Goal: Information Seeking & Learning: Learn about a topic

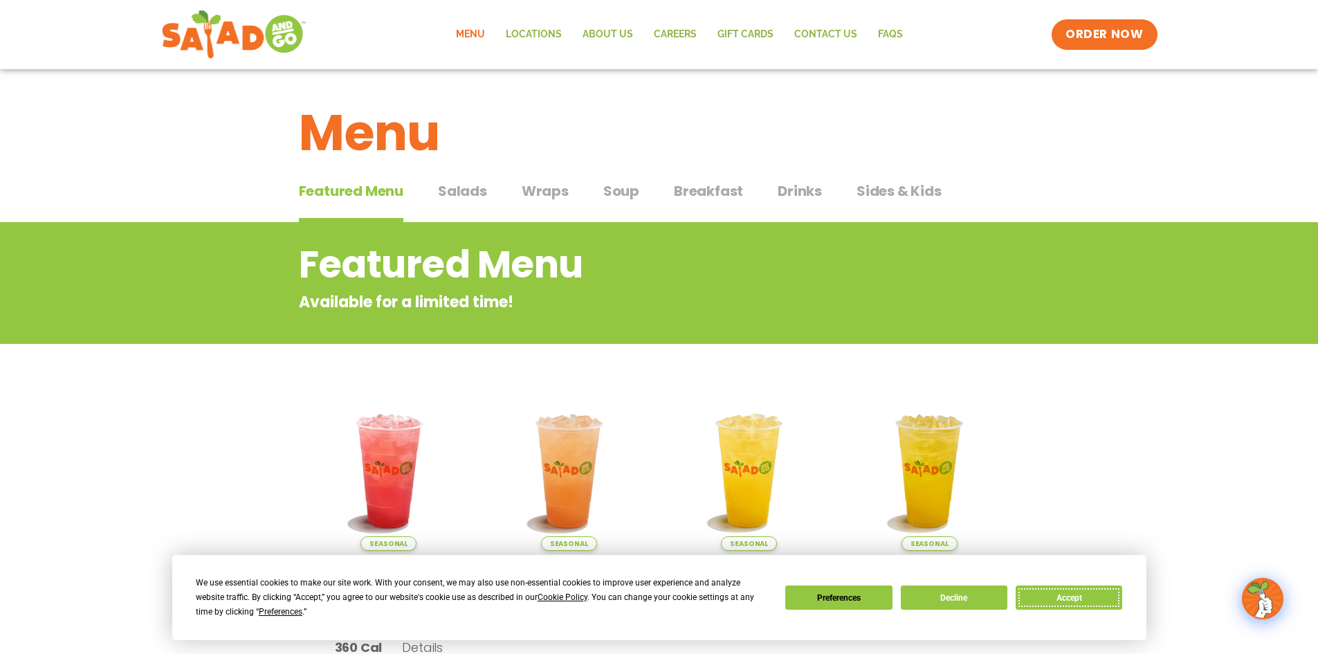
click at [1097, 596] on button "Accept" at bounding box center [1069, 597] width 107 height 24
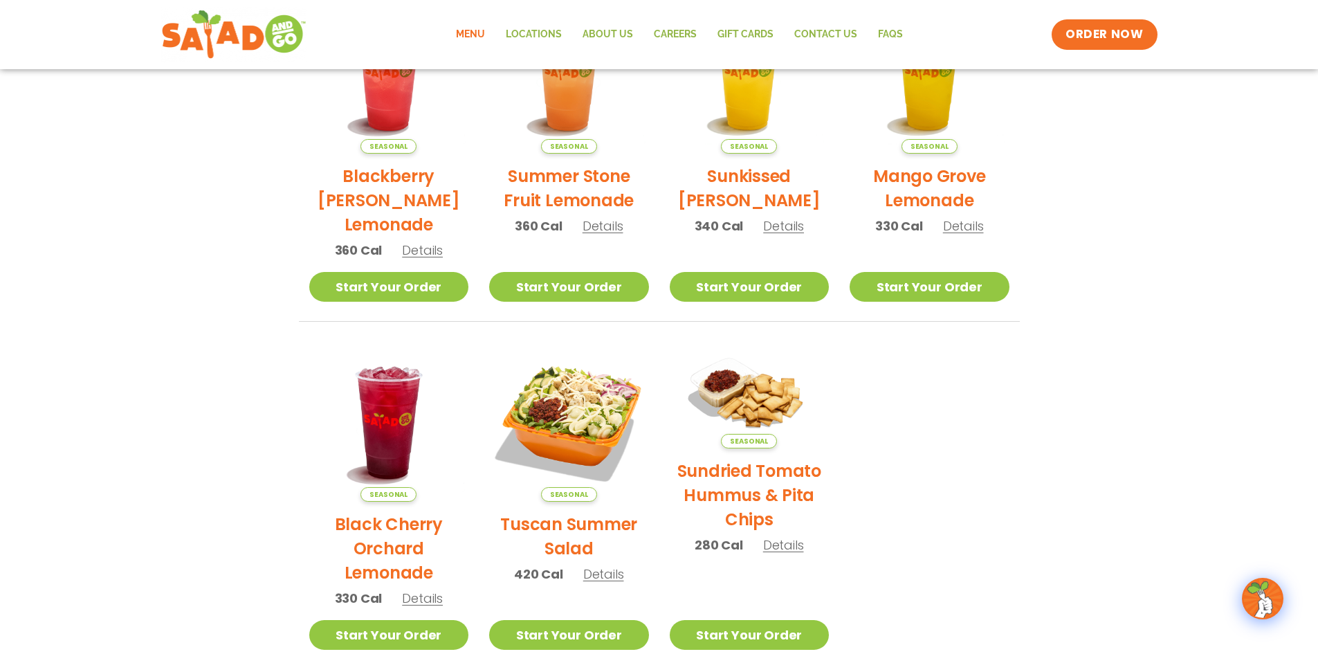
scroll to position [69, 0]
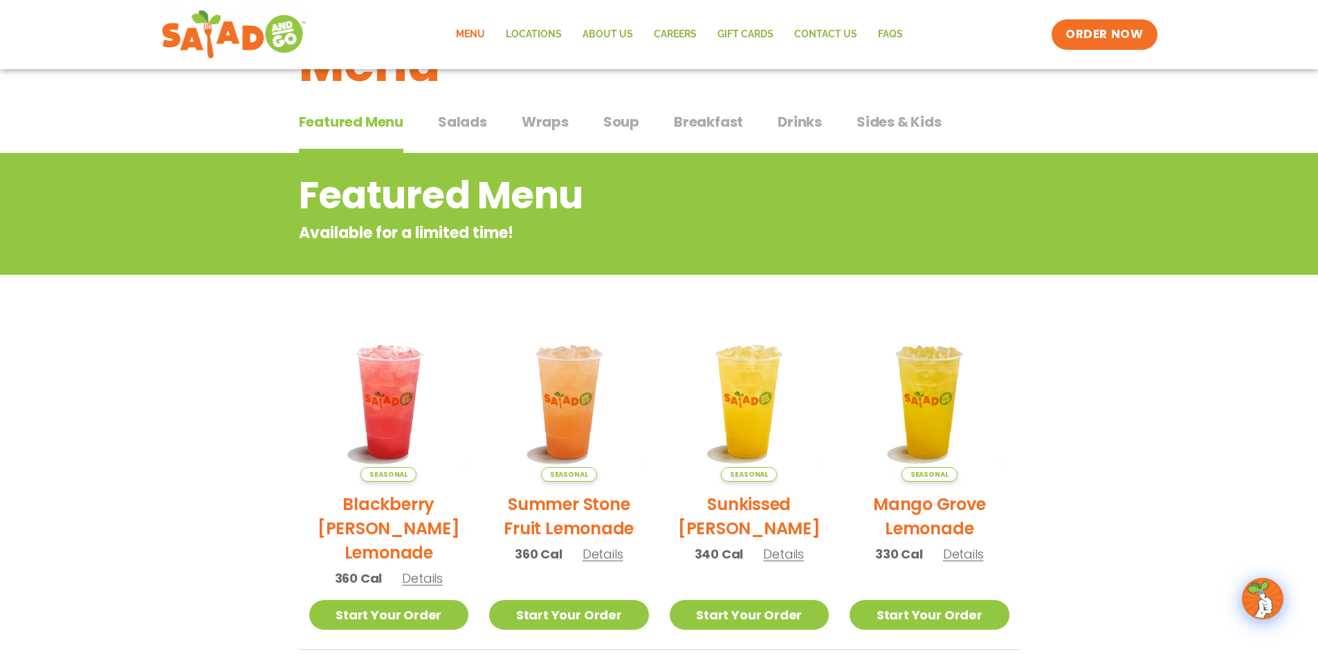
click at [549, 128] on span "Wraps" at bounding box center [545, 121] width 47 height 21
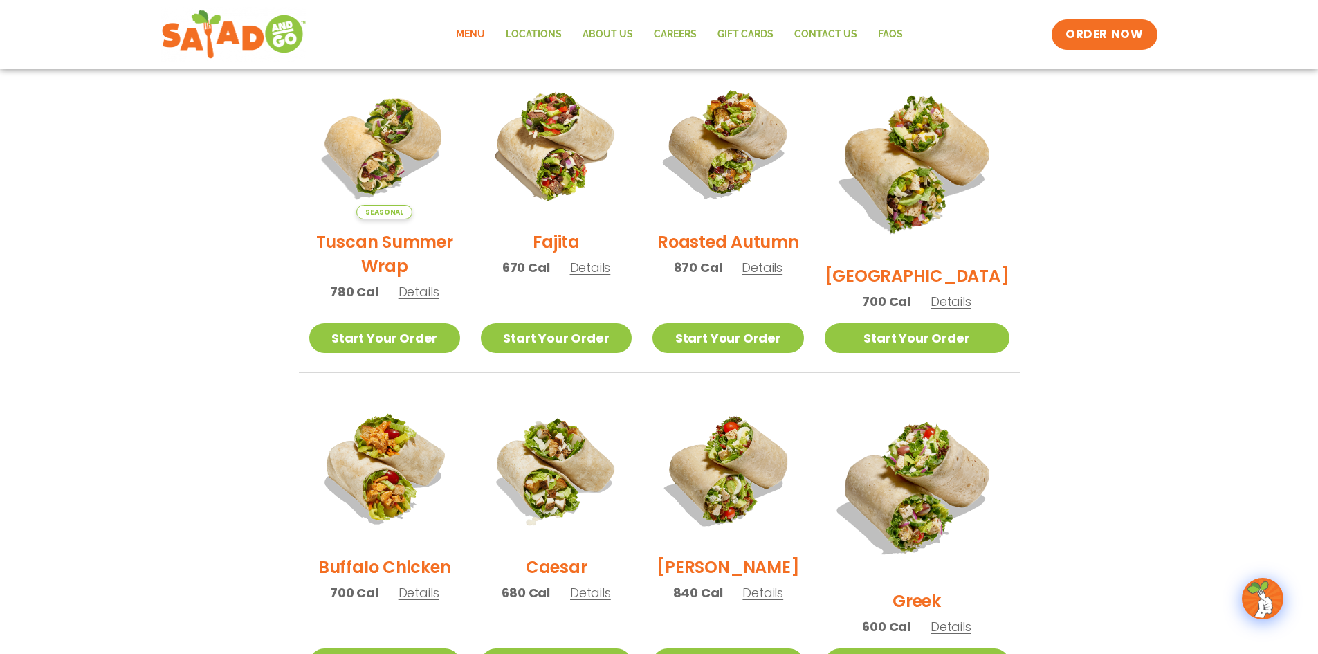
scroll to position [277, 0]
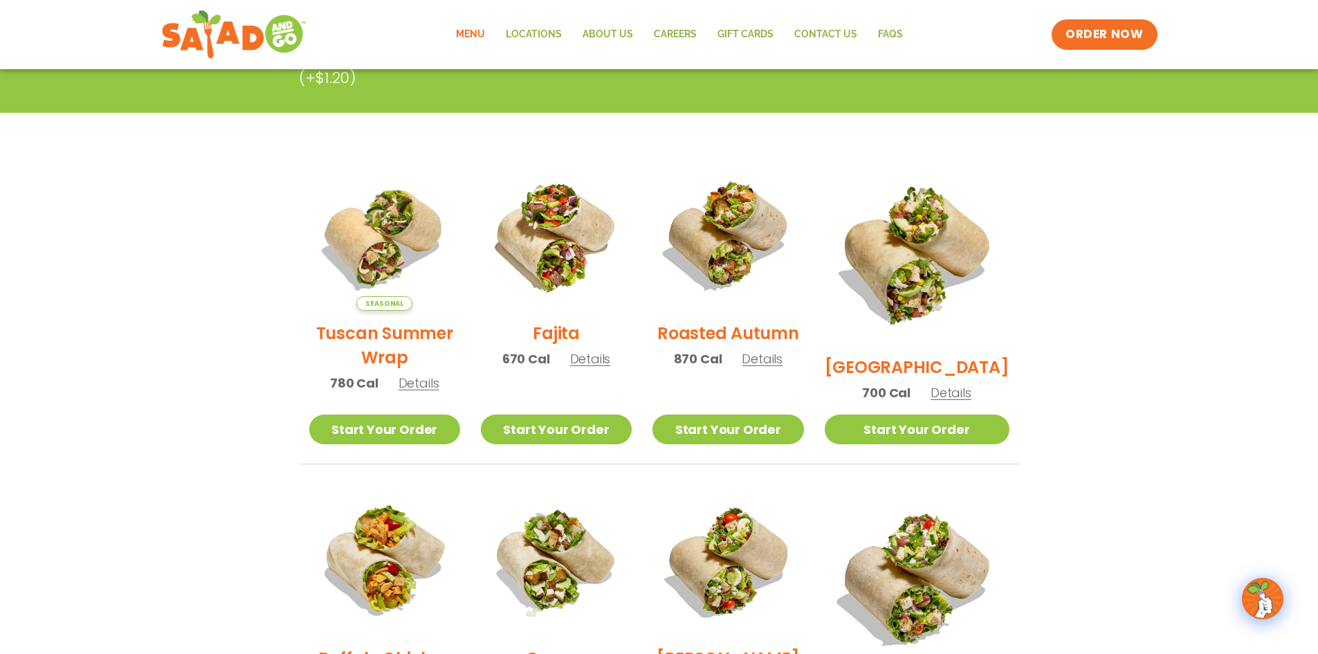
click at [608, 363] on span "Details" at bounding box center [590, 358] width 41 height 17
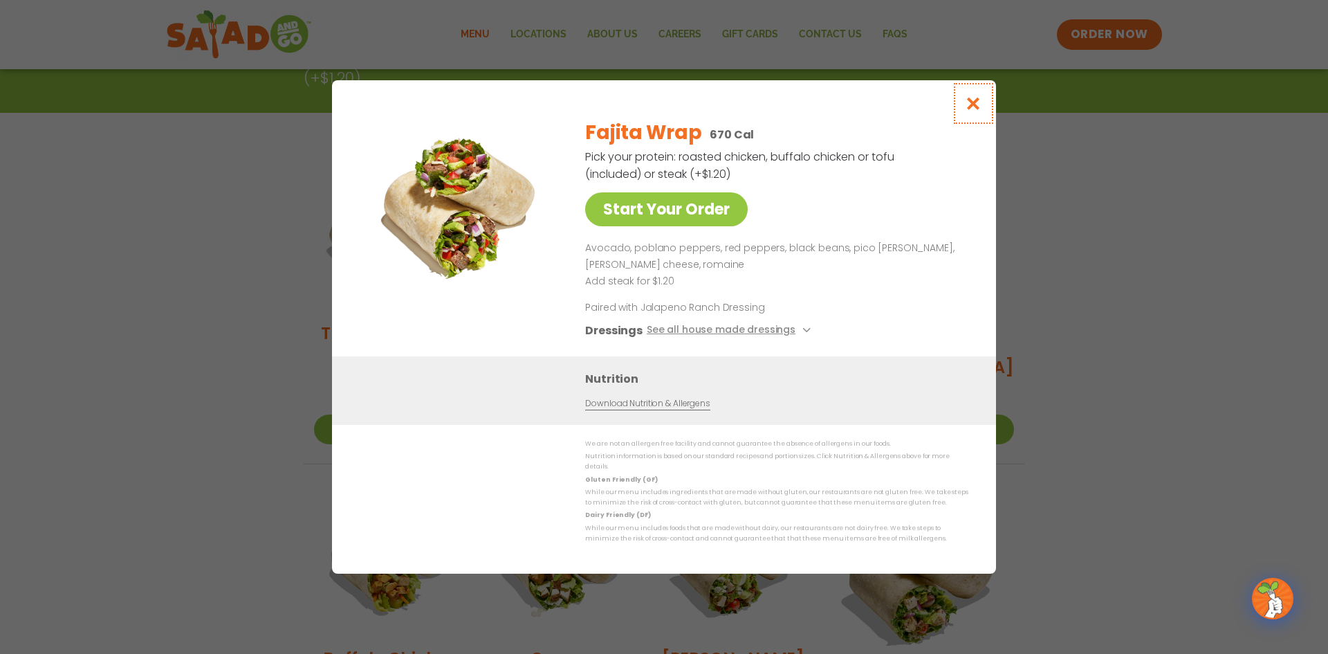
click at [979, 107] on icon "Close modal" at bounding box center [973, 103] width 17 height 15
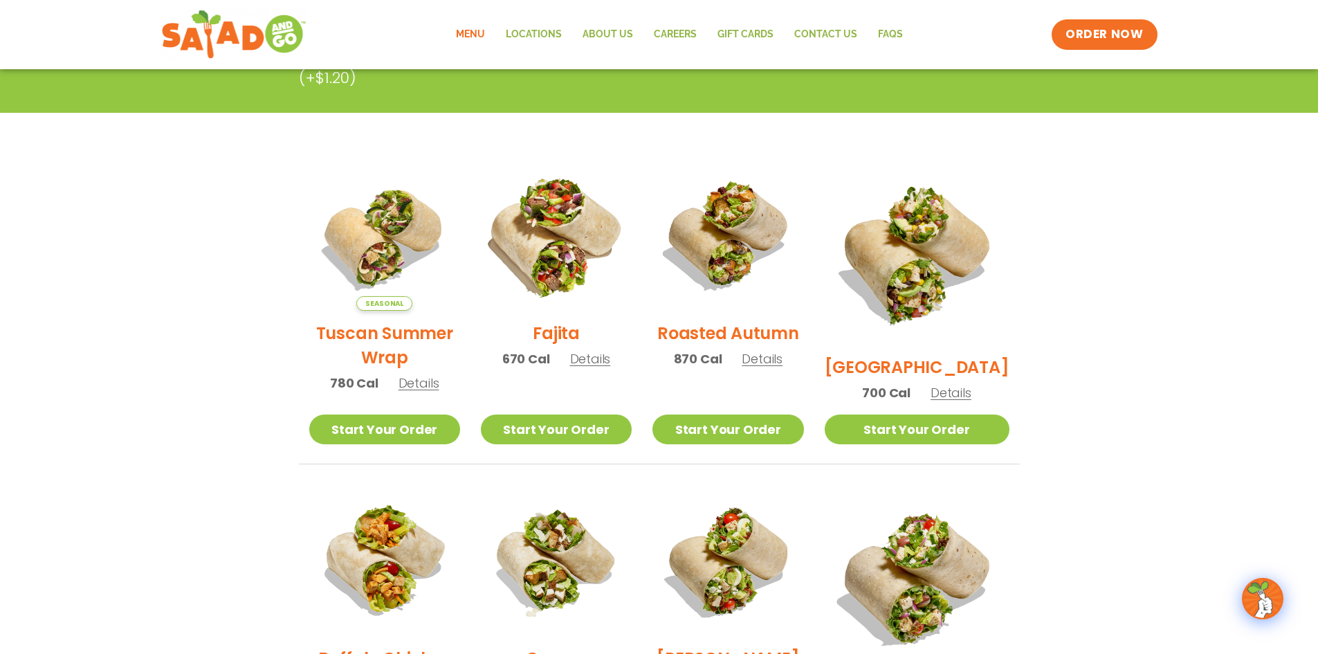
click at [555, 217] on img at bounding box center [556, 235] width 177 height 177
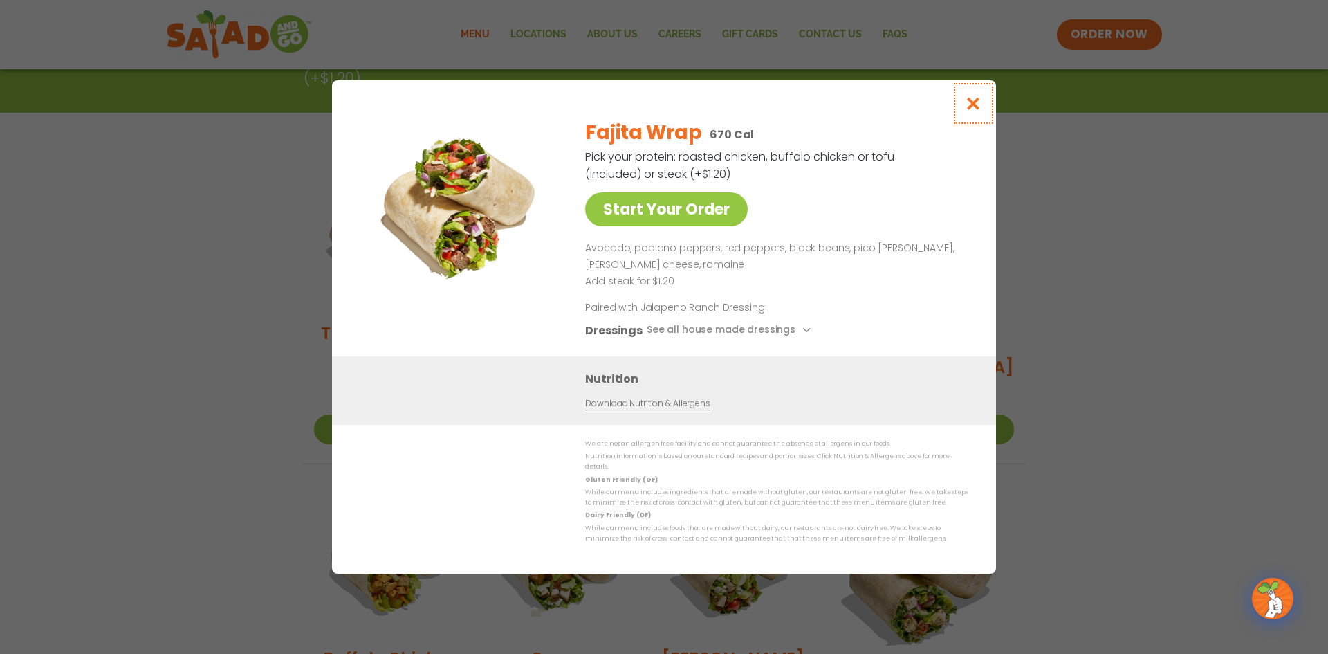
click at [972, 103] on icon "Close modal" at bounding box center [973, 103] width 17 height 15
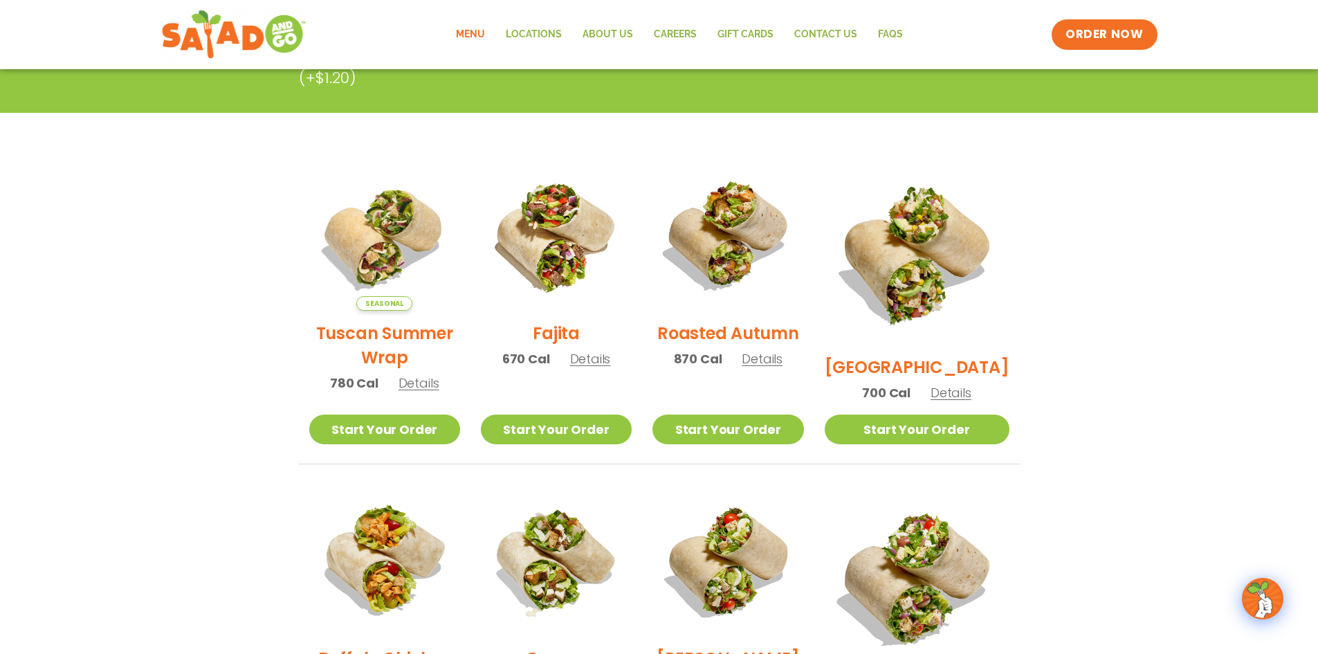
click at [471, 33] on link "Menu" at bounding box center [471, 35] width 50 height 32
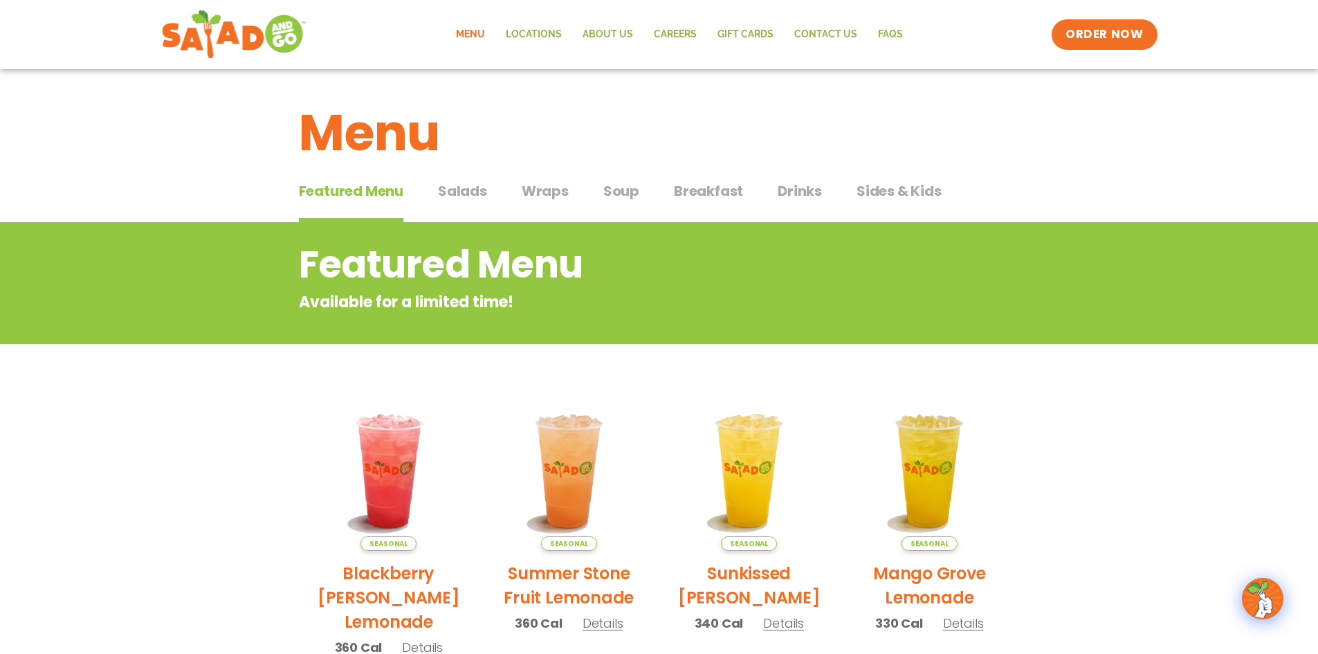
click at [733, 190] on span "Breakfast" at bounding box center [708, 191] width 69 height 21
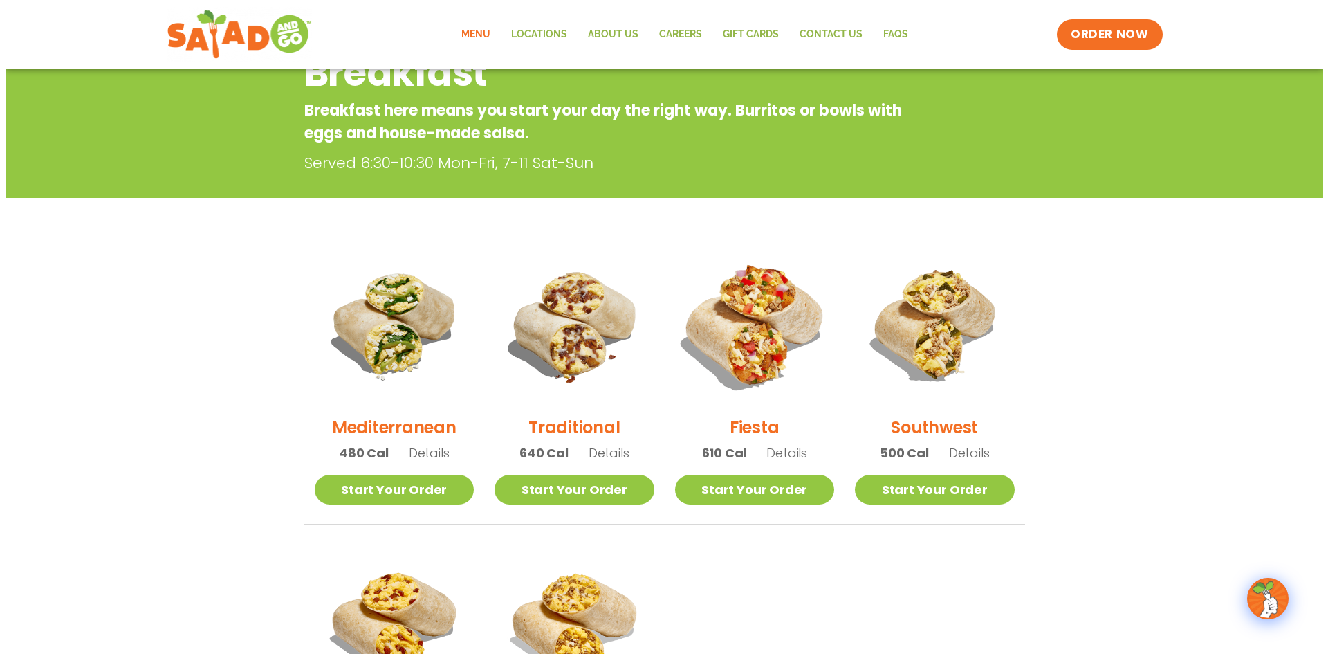
scroll to position [208, 0]
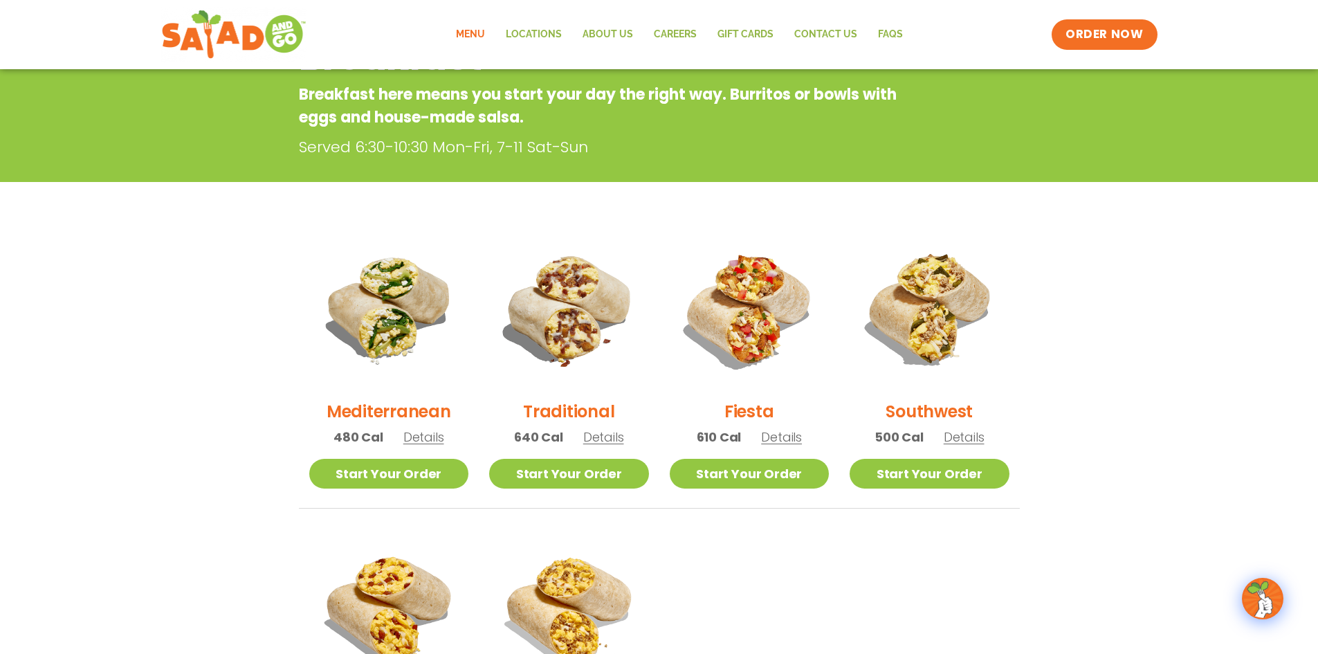
click at [430, 437] on span "Details" at bounding box center [423, 436] width 41 height 17
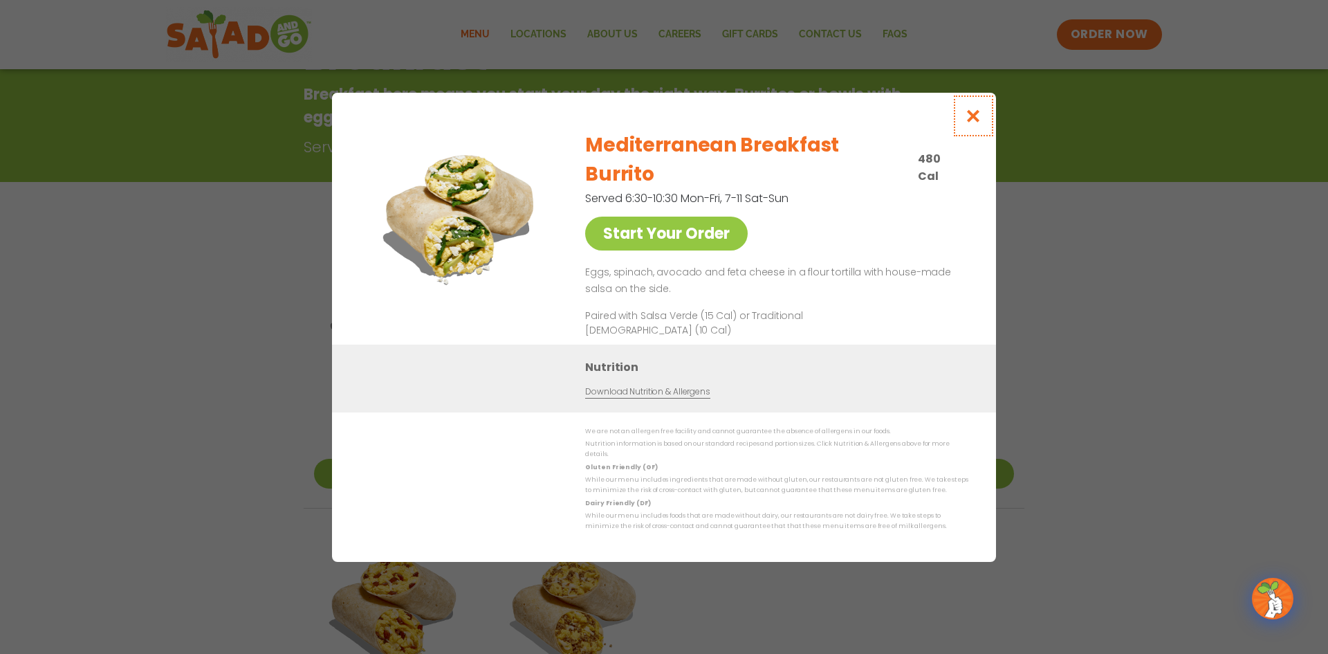
click at [987, 138] on button "Close modal" at bounding box center [973, 116] width 45 height 46
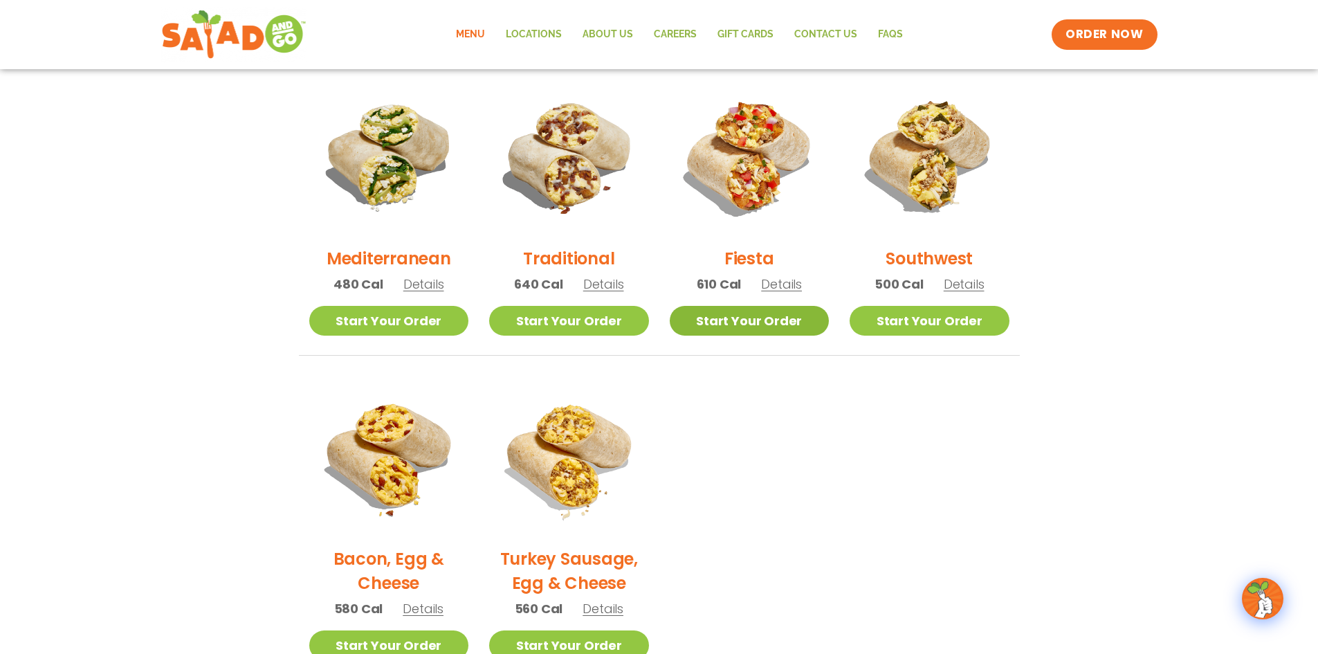
scroll to position [84, 0]
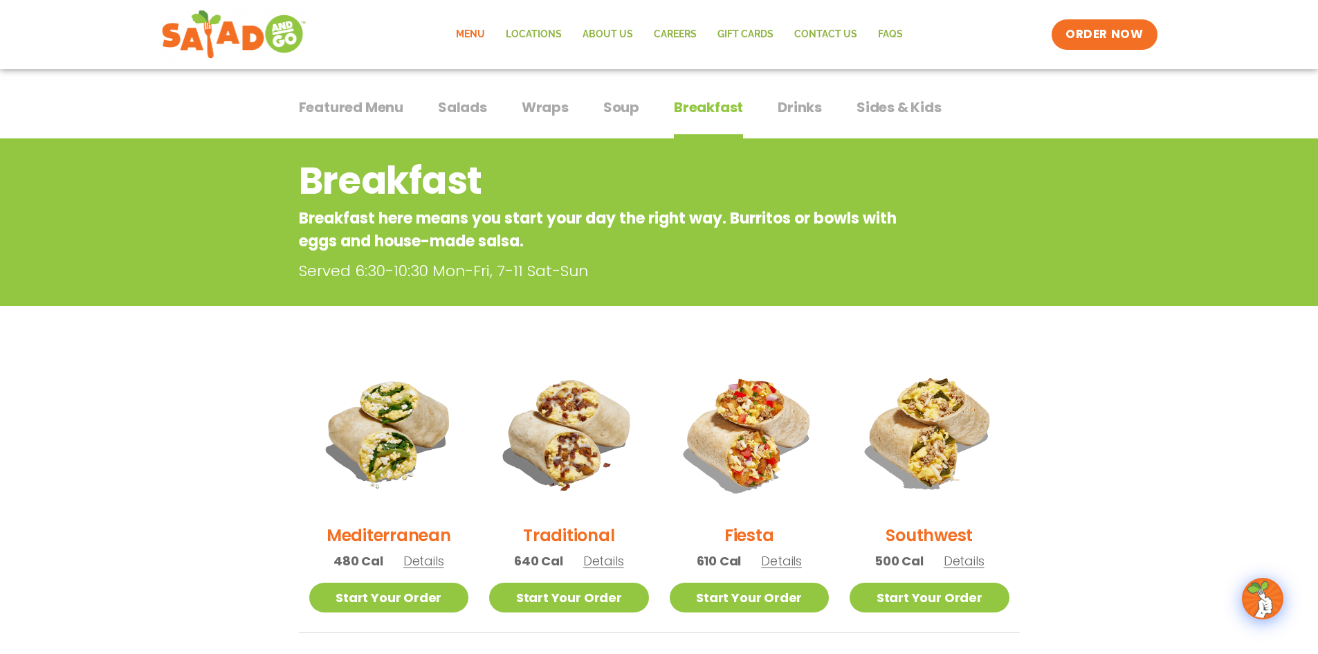
click at [491, 107] on div "Featured Menu Featured Menu Salads Salads Wraps Wraps Soup Soup Breakfast Break…" at bounding box center [659, 115] width 721 height 47
click at [484, 108] on span "Salads" at bounding box center [462, 107] width 49 height 21
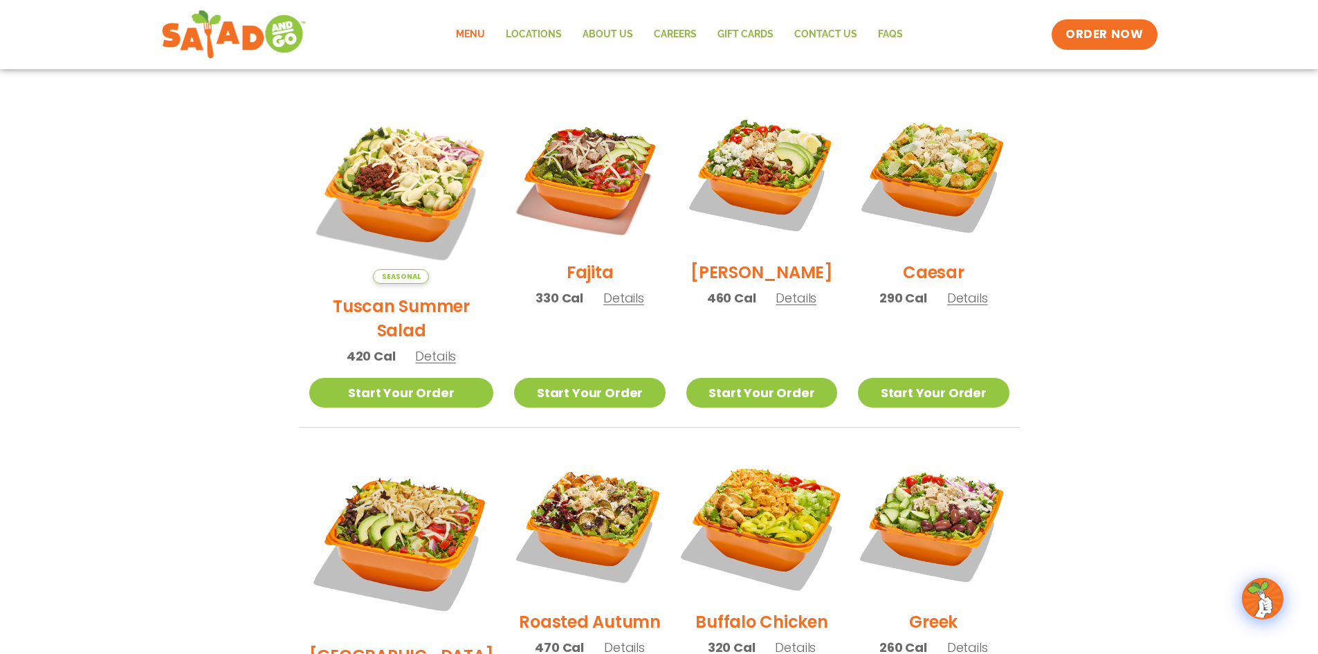
scroll to position [15, 0]
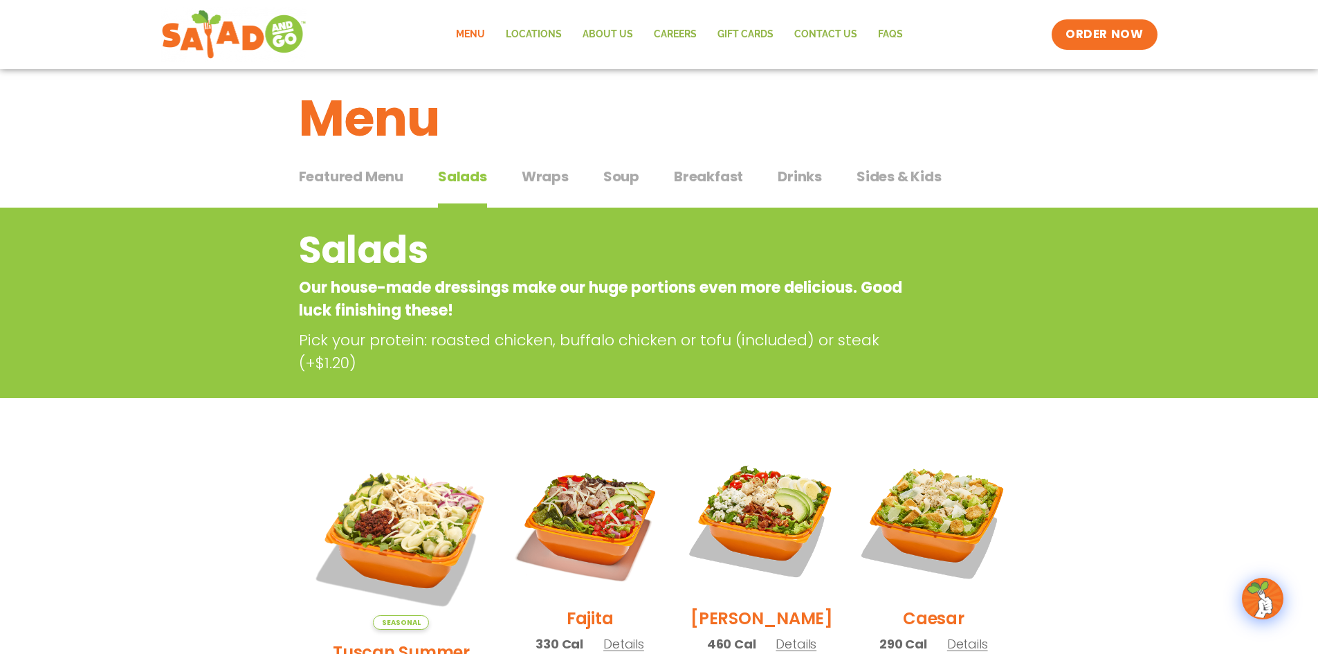
click at [625, 177] on span "Soup" at bounding box center [621, 176] width 36 height 21
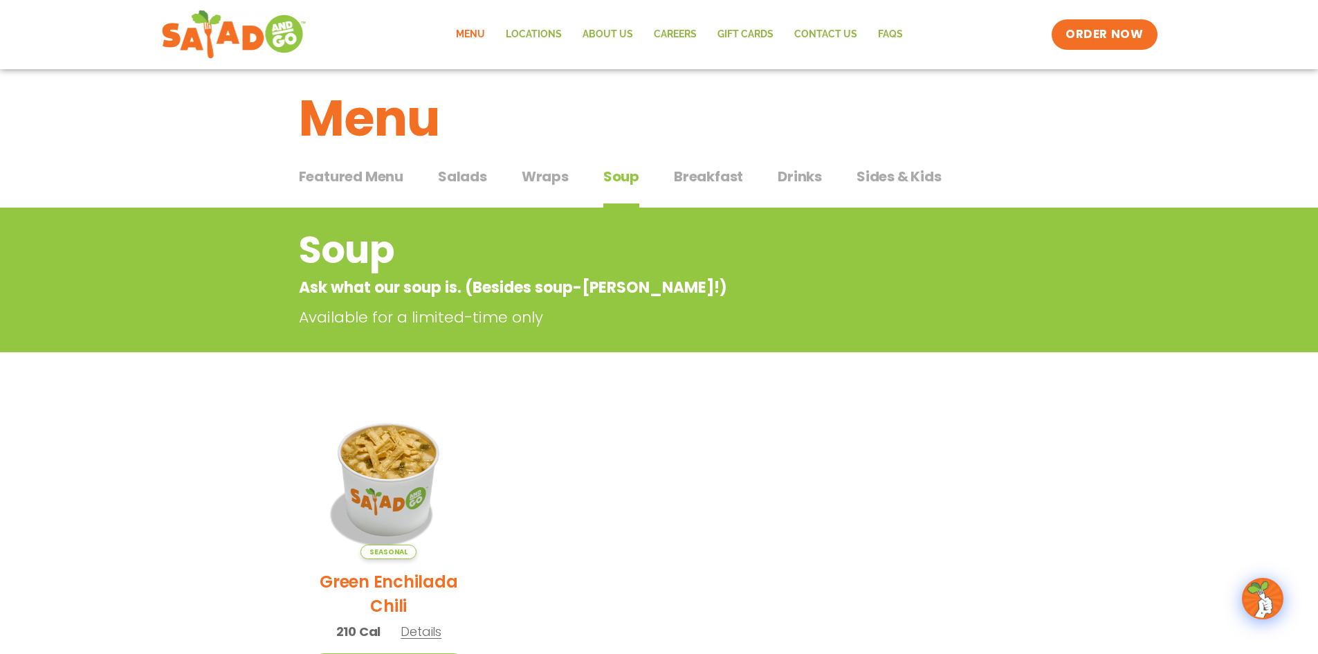
click at [532, 189] on button "Wraps Wraps" at bounding box center [545, 187] width 47 height 42
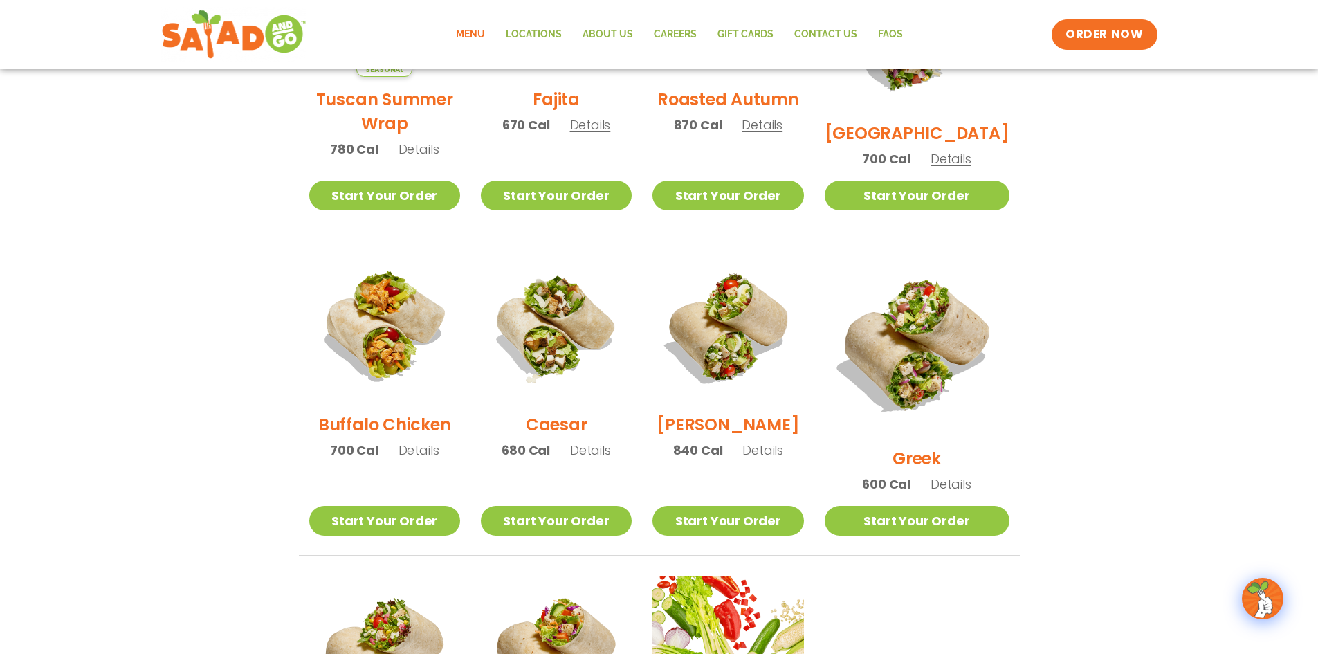
scroll to position [499, 0]
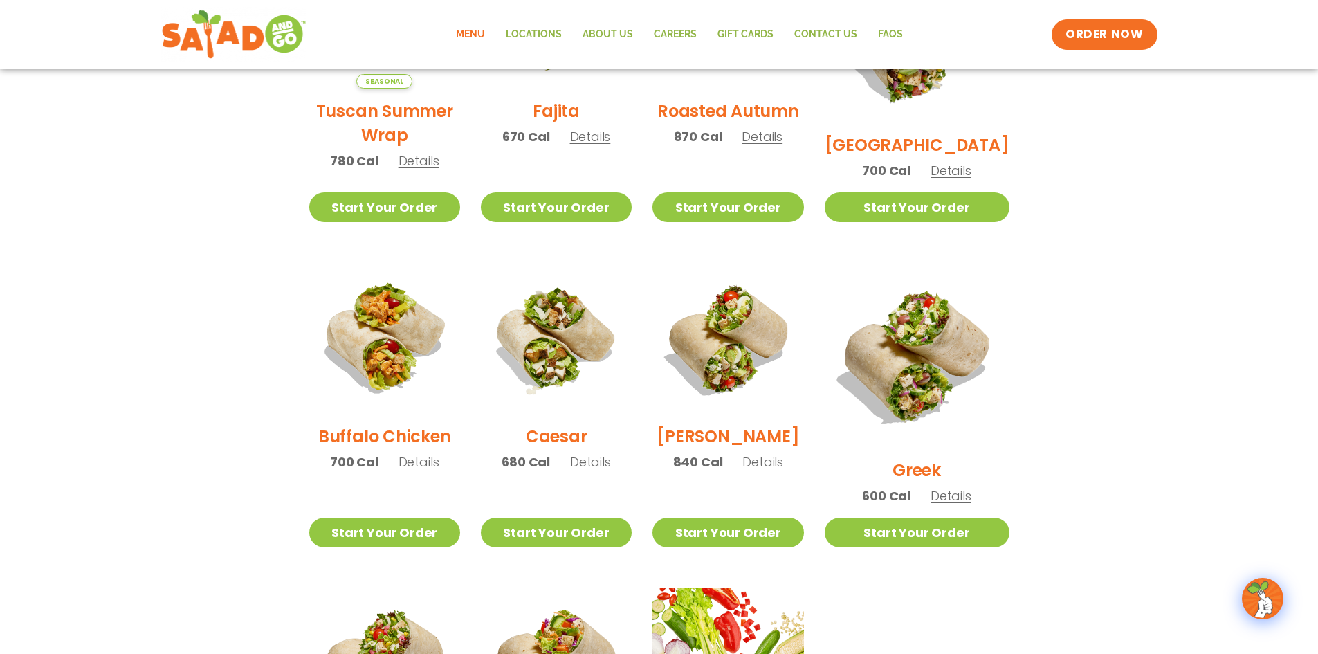
click at [970, 487] on span "Details" at bounding box center [951, 495] width 41 height 17
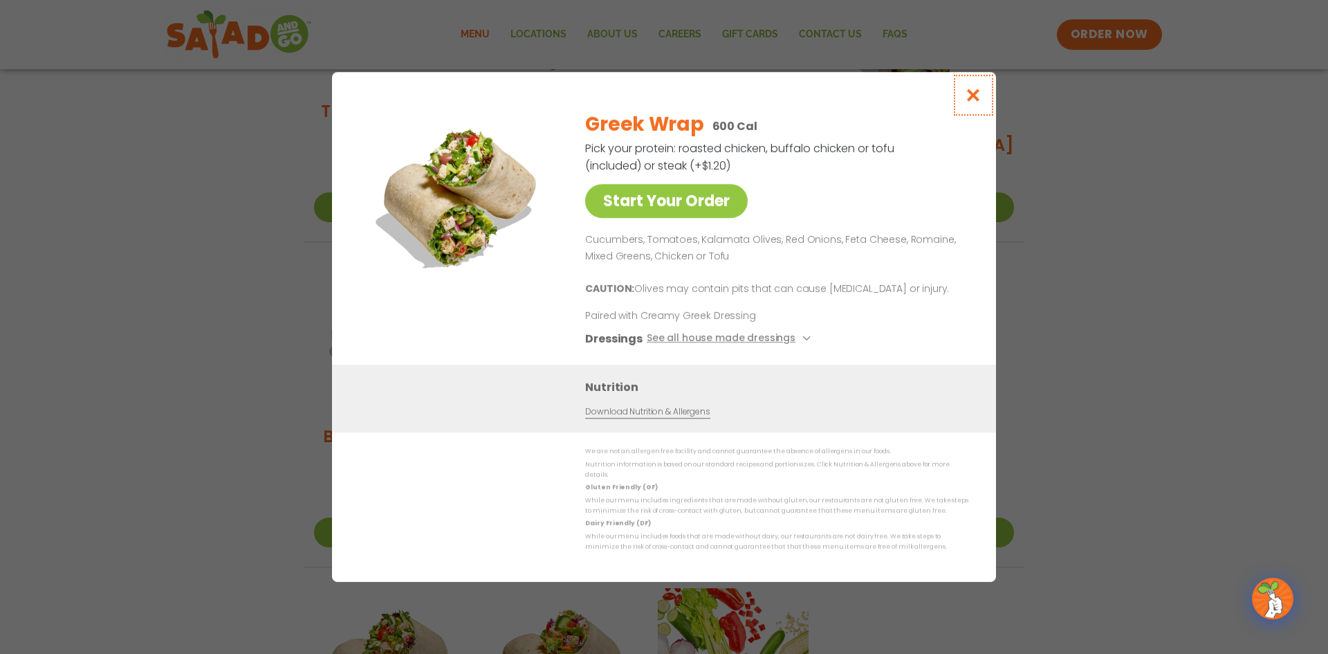
click at [971, 96] on icon "Close modal" at bounding box center [973, 95] width 17 height 15
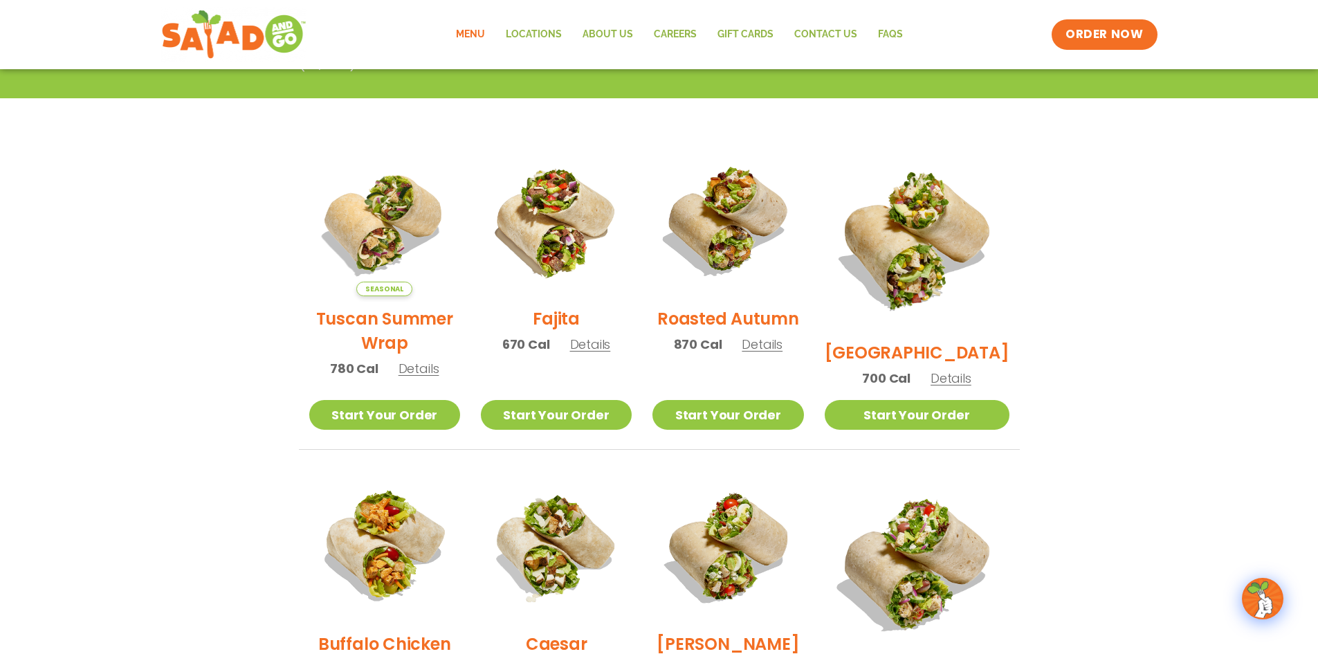
scroll to position [430, 0]
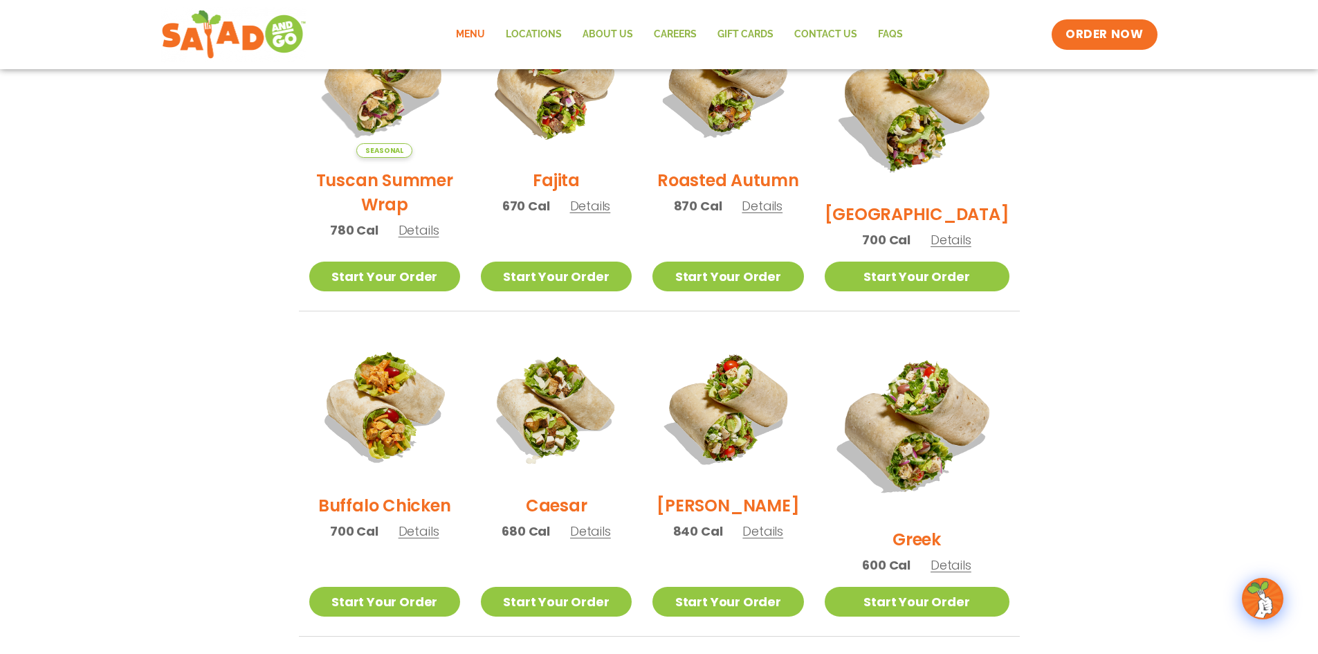
click at [604, 538] on span "Details" at bounding box center [590, 530] width 41 height 17
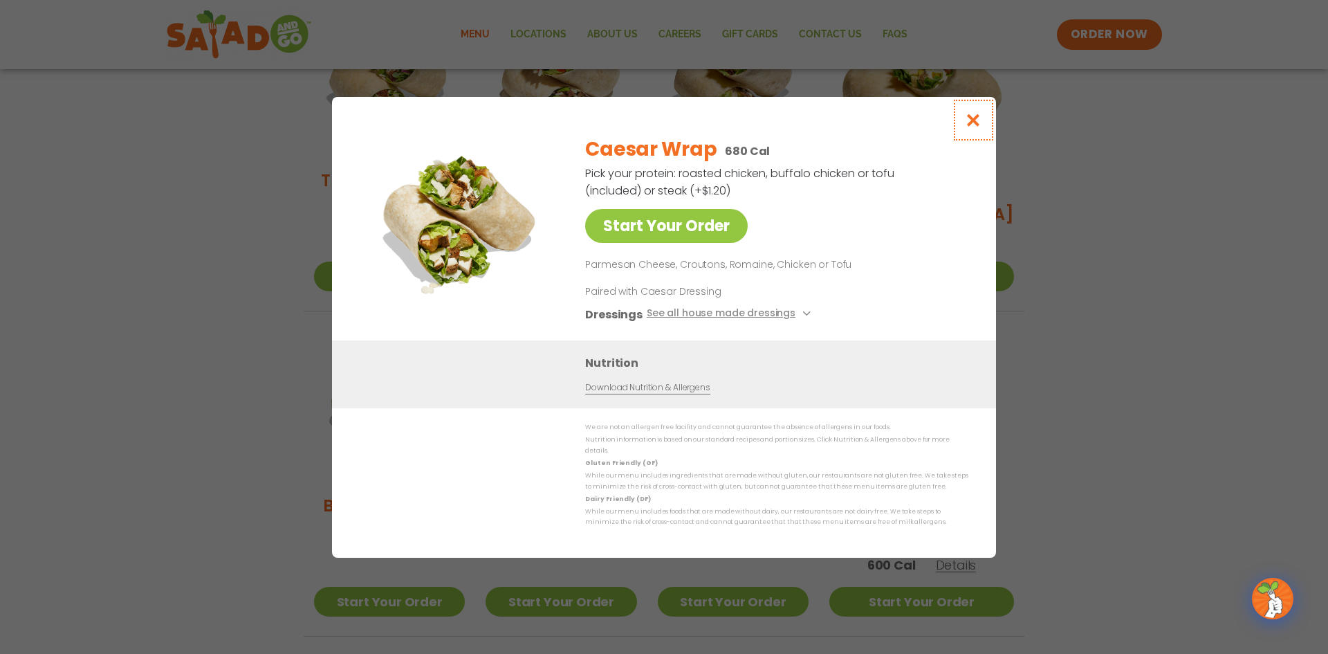
click at [962, 113] on button "Close modal" at bounding box center [973, 120] width 45 height 46
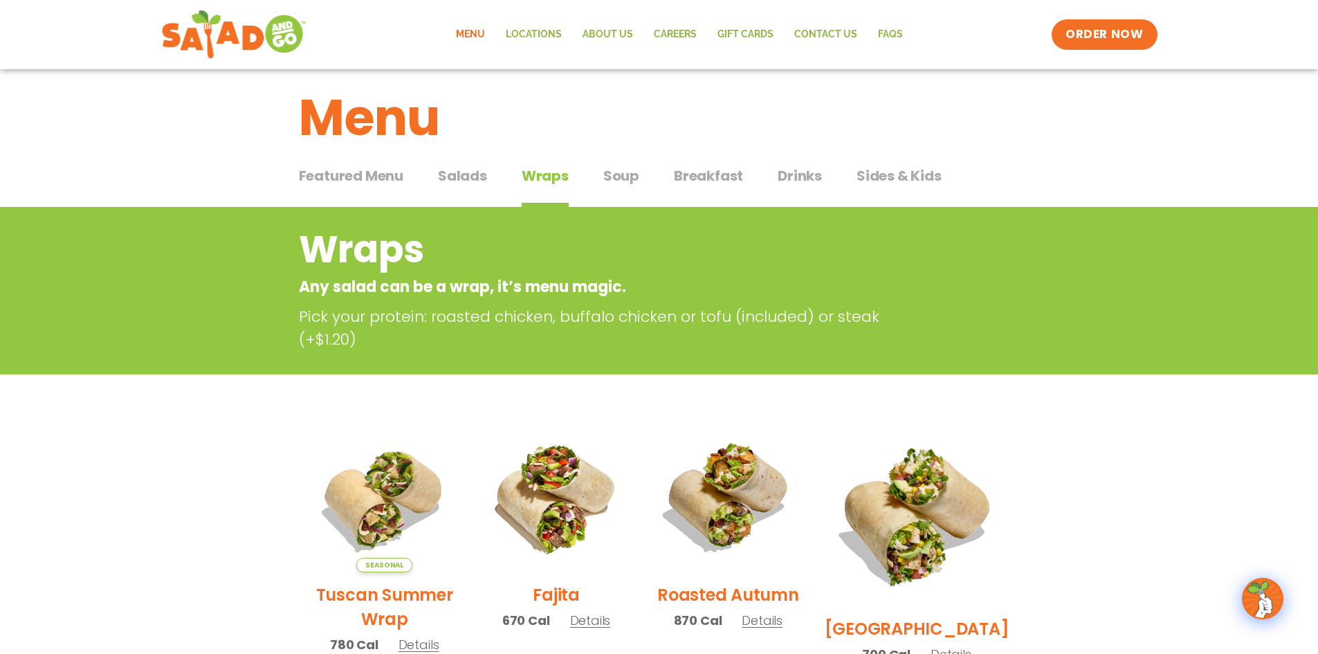
scroll to position [15, 0]
click at [479, 167] on span "Salads" at bounding box center [462, 176] width 49 height 21
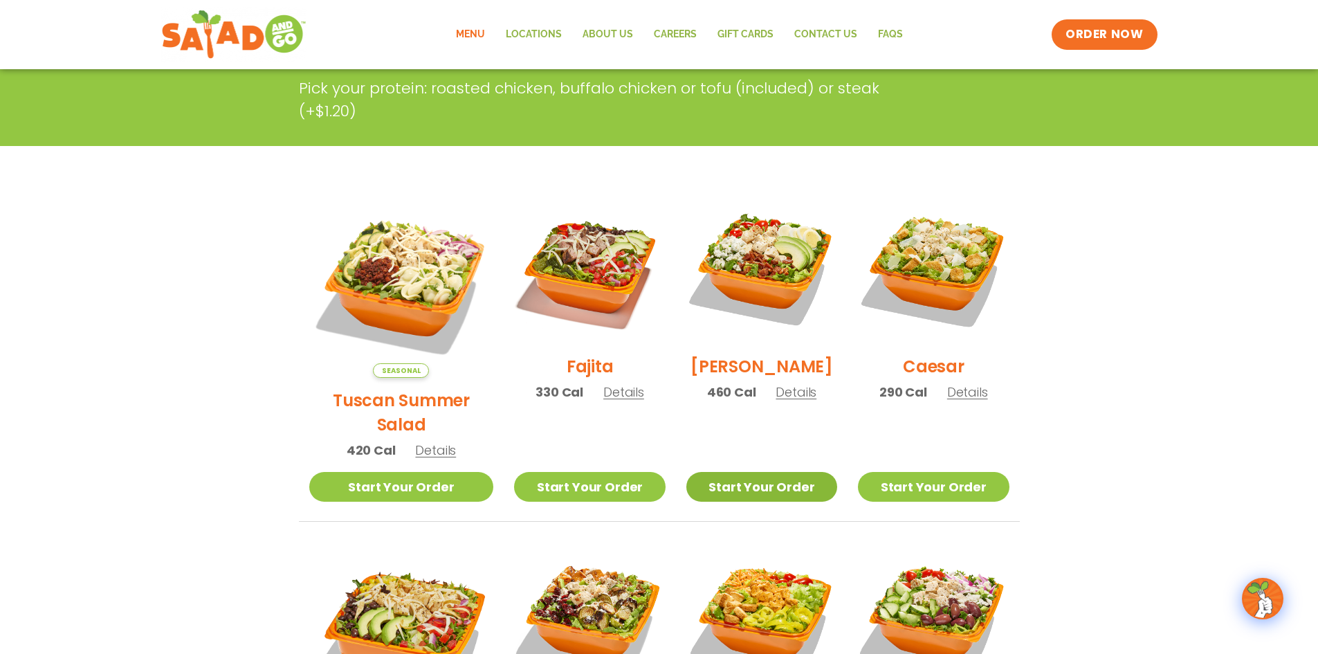
scroll to position [222, 0]
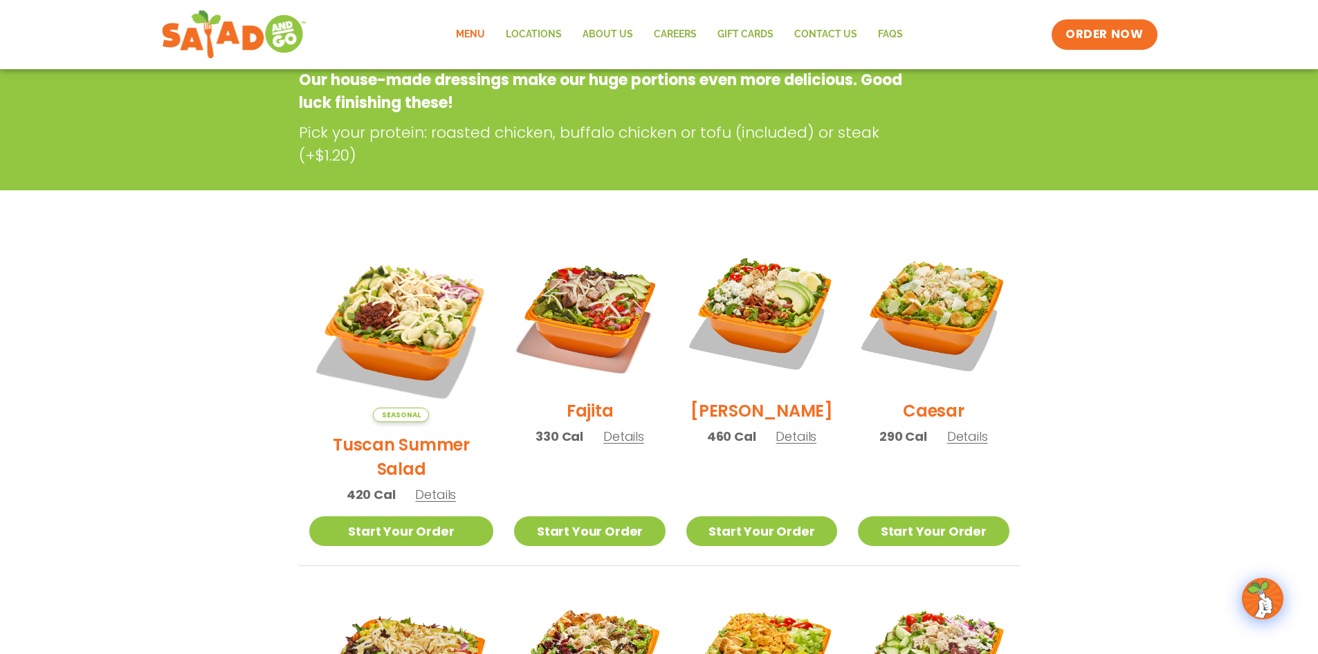
click at [965, 445] on span "Details" at bounding box center [967, 436] width 41 height 17
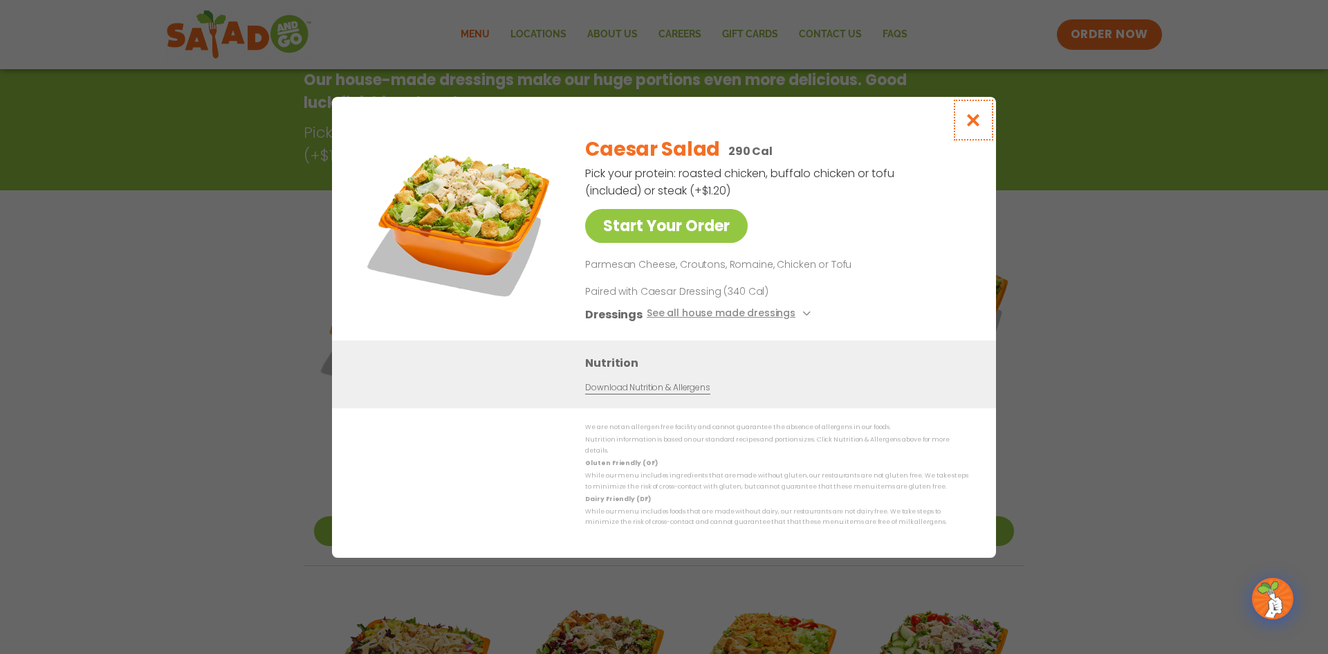
click at [977, 127] on icon "Close modal" at bounding box center [973, 120] width 17 height 15
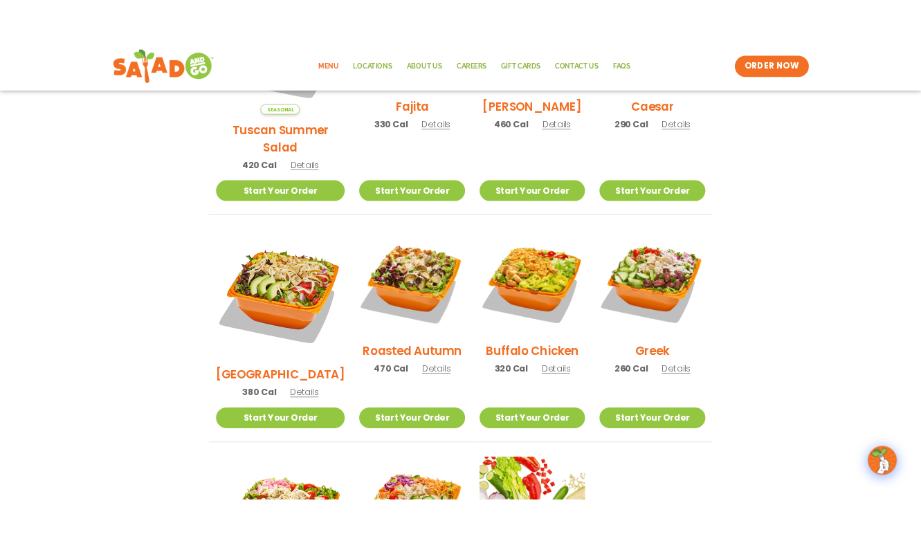
scroll to position [568, 0]
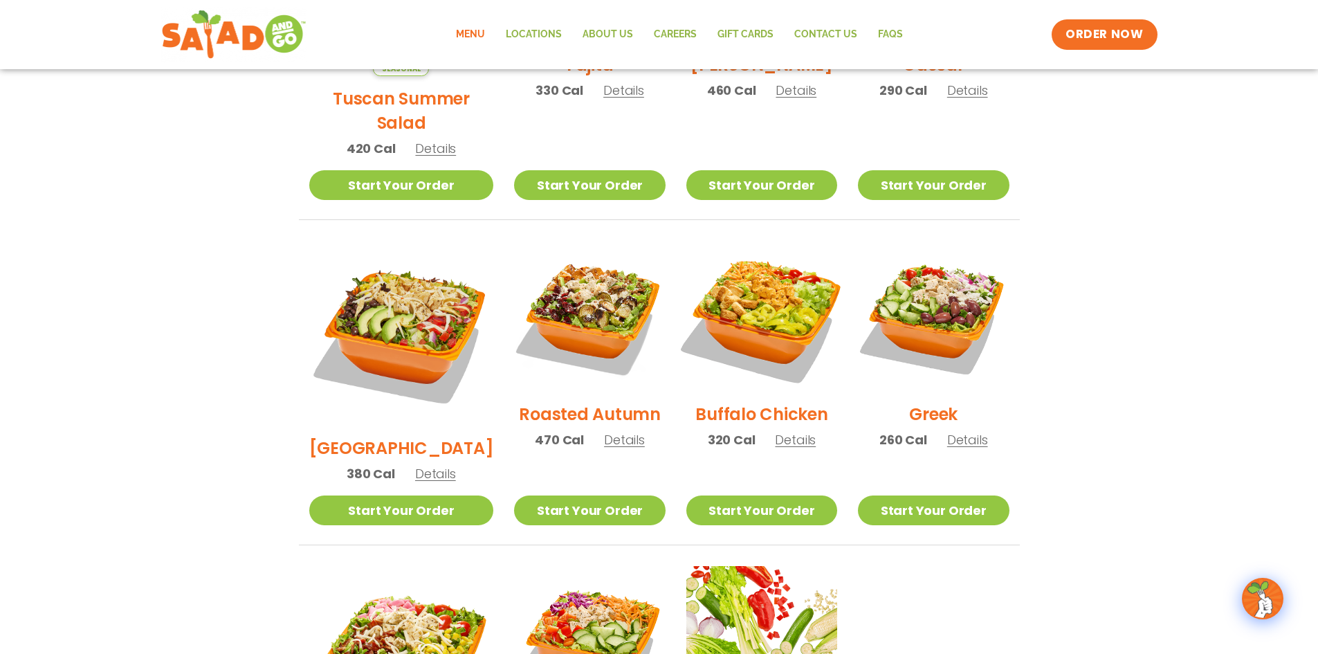
click at [773, 308] on img at bounding box center [761, 316] width 177 height 177
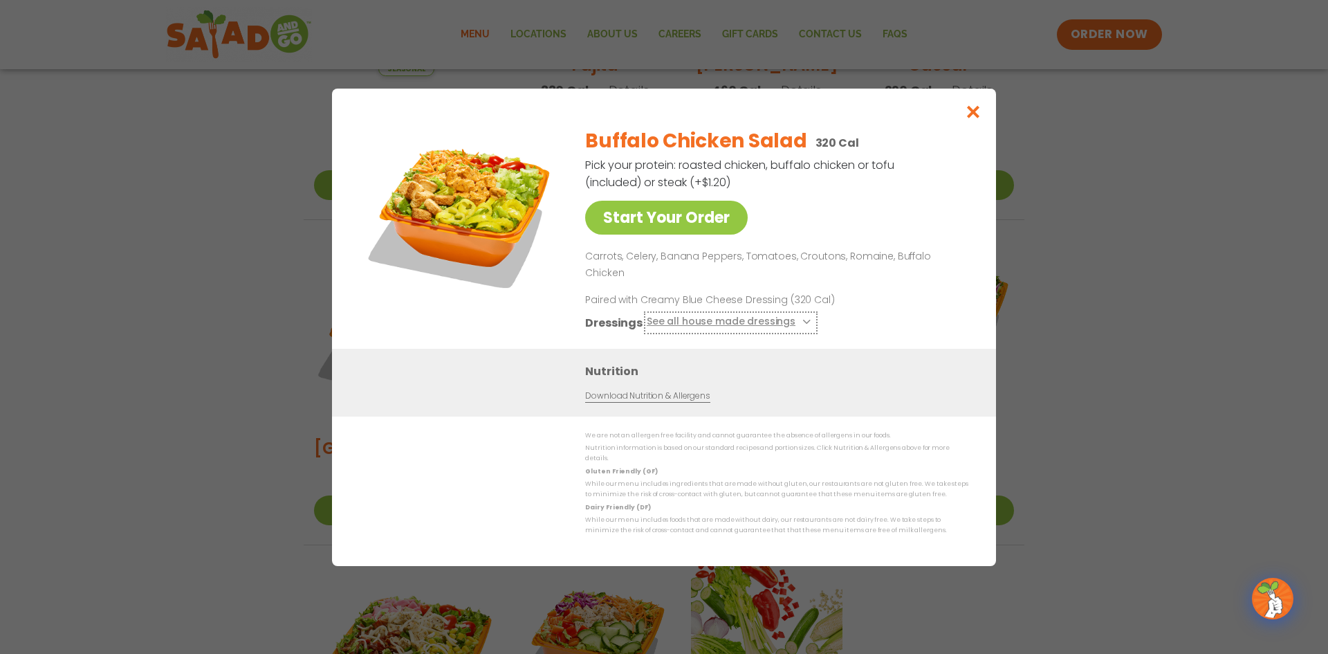
click at [773, 316] on button "See all house made dressings" at bounding box center [731, 321] width 168 height 17
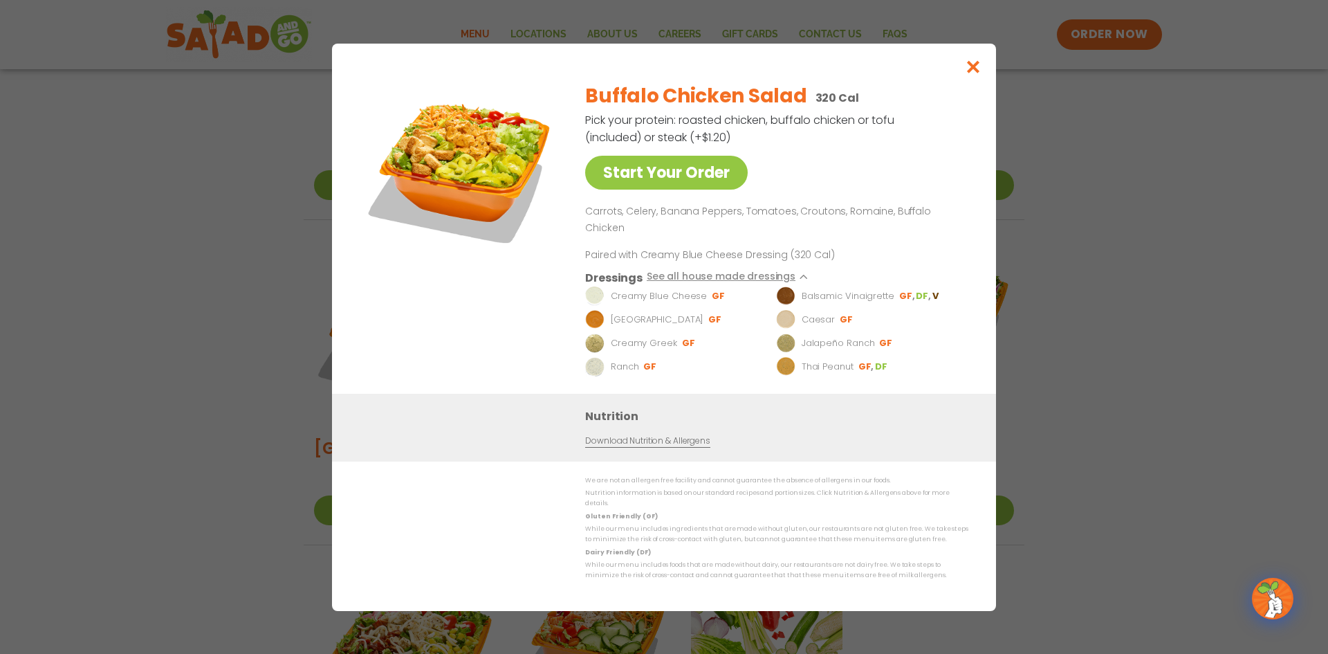
click at [904, 293] on li "GF" at bounding box center [907, 295] width 17 height 12
click at [967, 73] on icon "Close modal" at bounding box center [973, 66] width 17 height 15
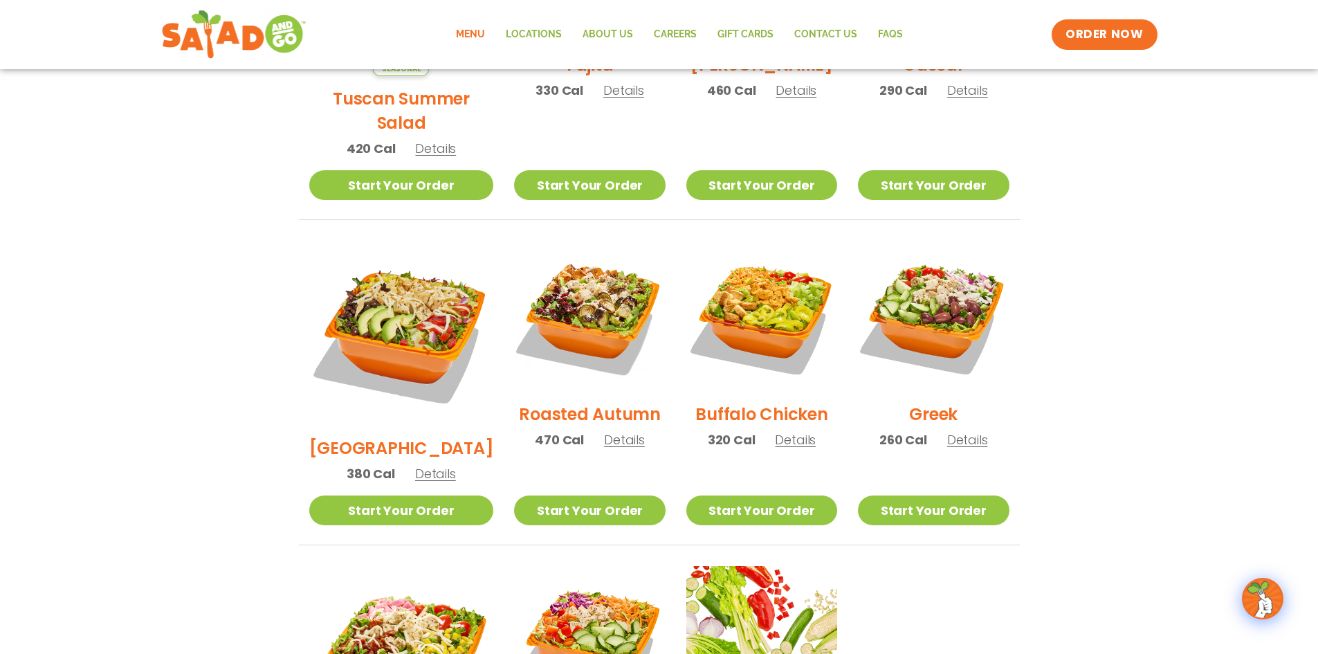
click at [784, 431] on span "Details" at bounding box center [795, 439] width 41 height 17
